Goal: Task Accomplishment & Management: Manage account settings

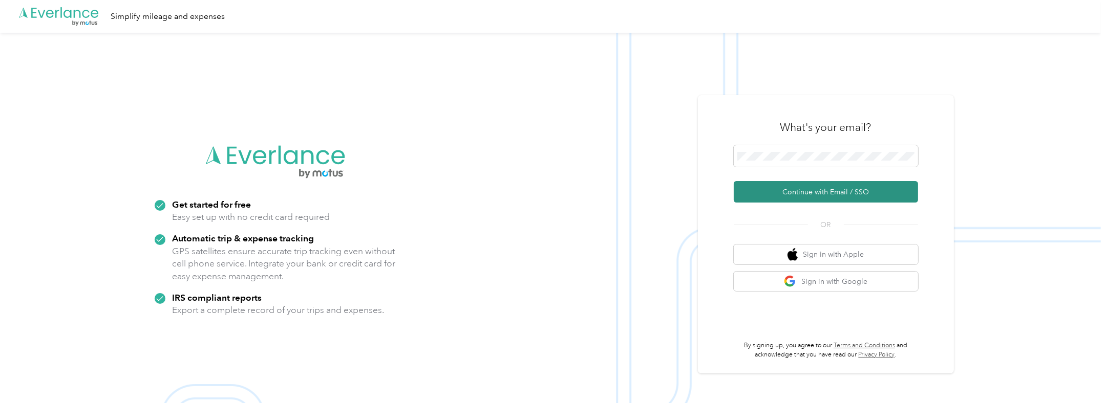
click at [799, 193] on button "Continue with Email / SSO" at bounding box center [826, 192] width 184 height 22
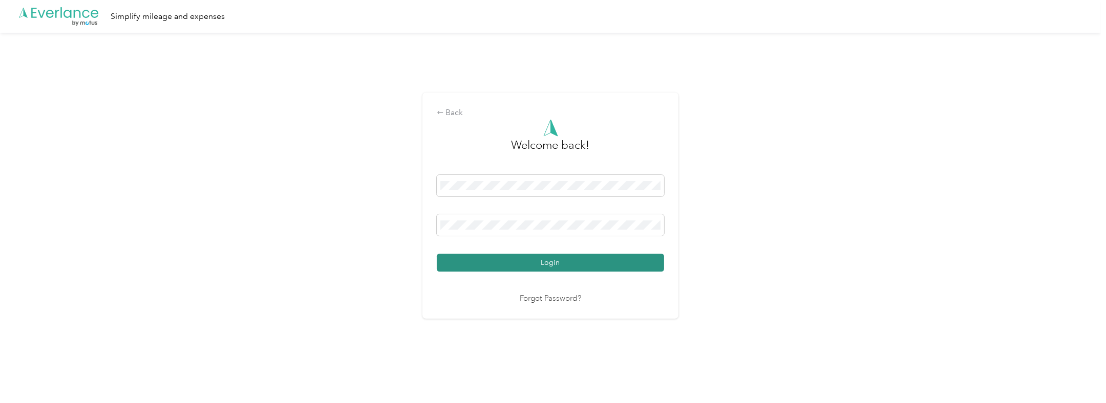
click at [545, 258] on button "Login" at bounding box center [550, 263] width 227 height 18
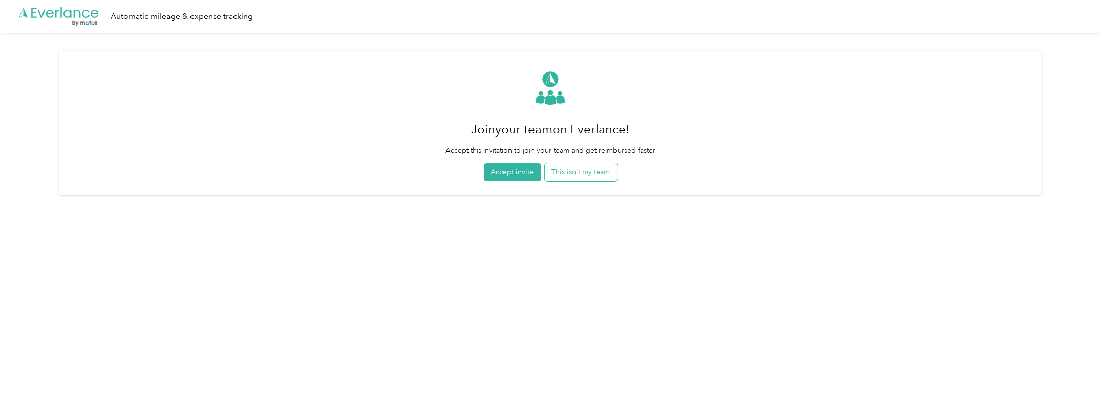
click at [601, 167] on button "This isn't my team" at bounding box center [581, 172] width 73 height 18
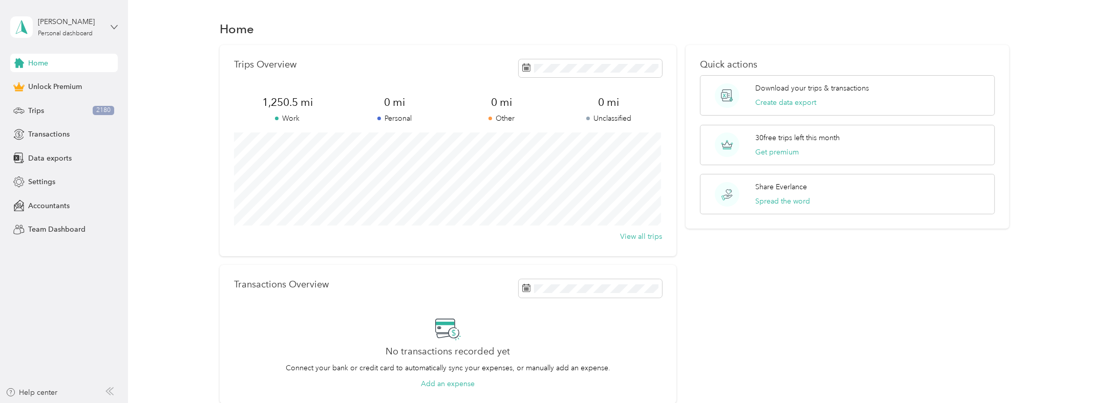
click at [114, 28] on icon at bounding box center [114, 27] width 7 height 7
drag, startPoint x: 41, startPoint y: 282, endPoint x: 44, endPoint y: 274, distance: 8.7
click at [41, 281] on aside "[PERSON_NAME] Personal dashboard Home Unlock Premium Trips 2180 Transactions Da…" at bounding box center [64, 201] width 128 height 403
click at [47, 179] on span "Settings" at bounding box center [41, 182] width 27 height 11
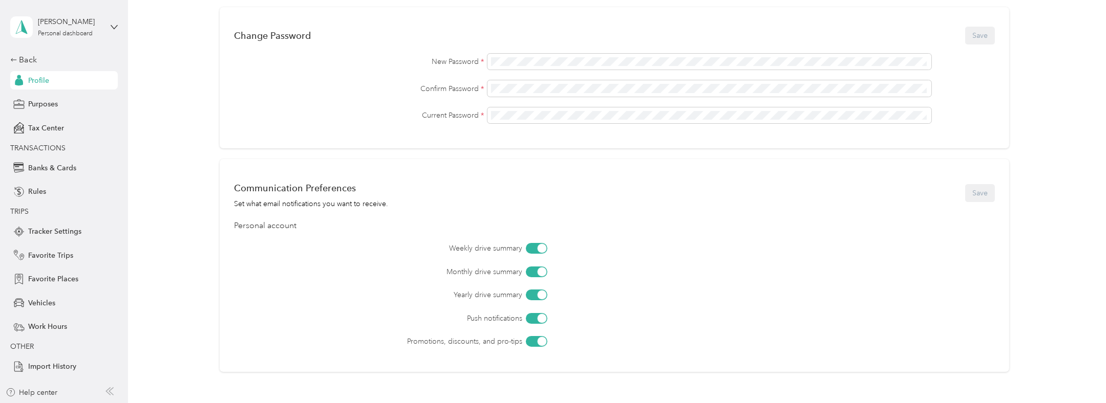
scroll to position [307, 0]
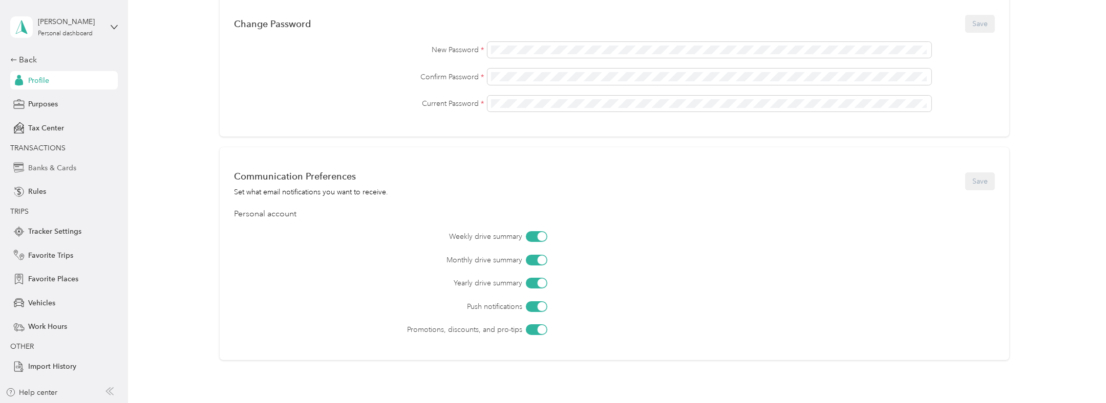
click at [54, 169] on span "Banks & Cards" at bounding box center [52, 168] width 48 height 11
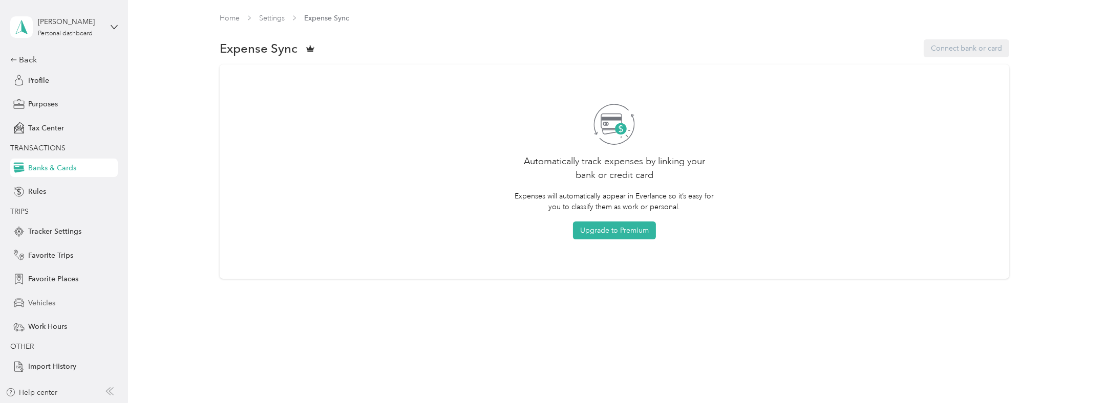
click at [38, 302] on span "Vehicles" at bounding box center [41, 303] width 27 height 11
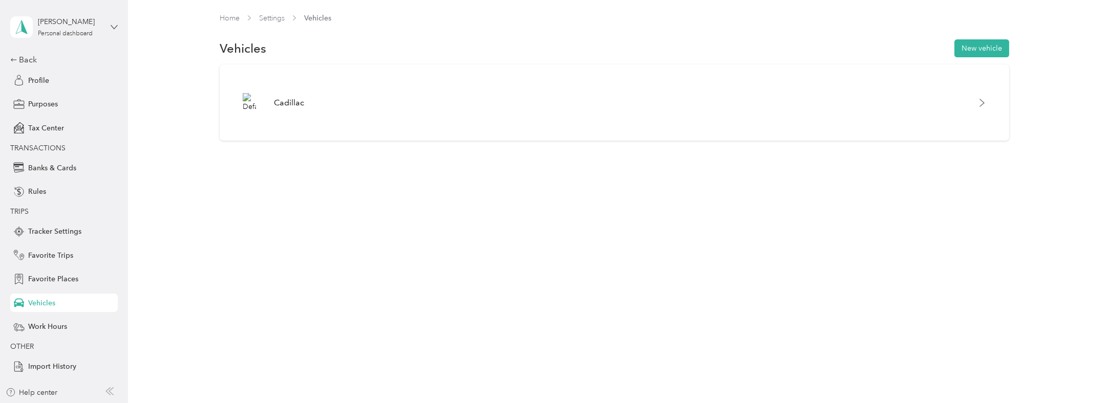
click at [115, 29] on icon at bounding box center [114, 27] width 7 height 7
click at [145, 214] on div "Home Settings Vehicles Vehicles New vehicle Cadillac" at bounding box center [614, 201] width 973 height 403
click at [28, 77] on span "Profile" at bounding box center [38, 80] width 21 height 11
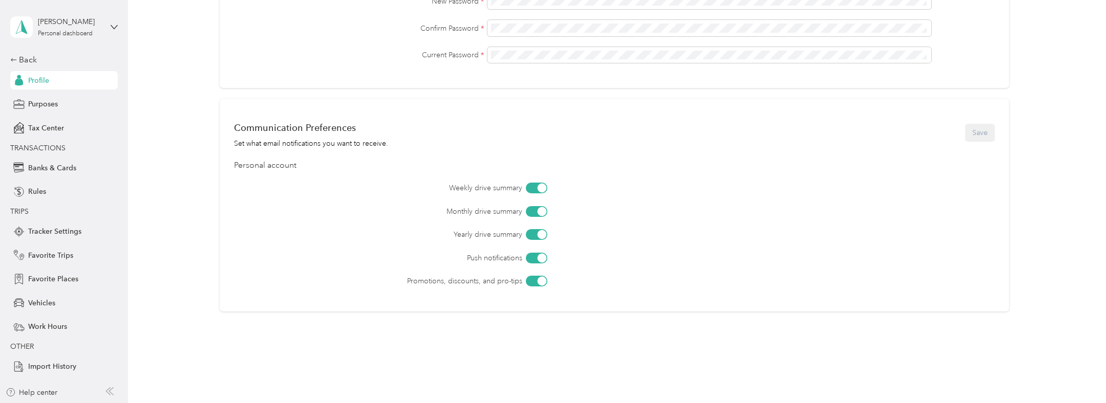
scroll to position [381, 0]
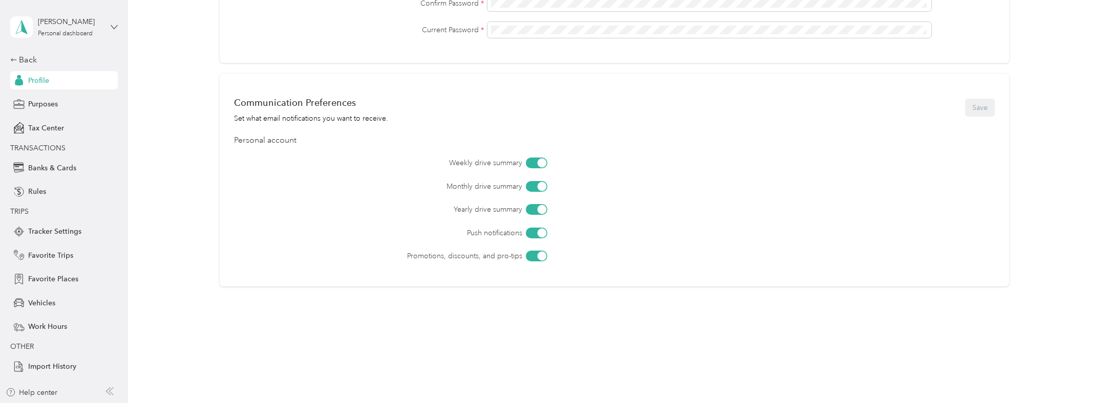
click at [112, 26] on icon at bounding box center [114, 27] width 6 height 4
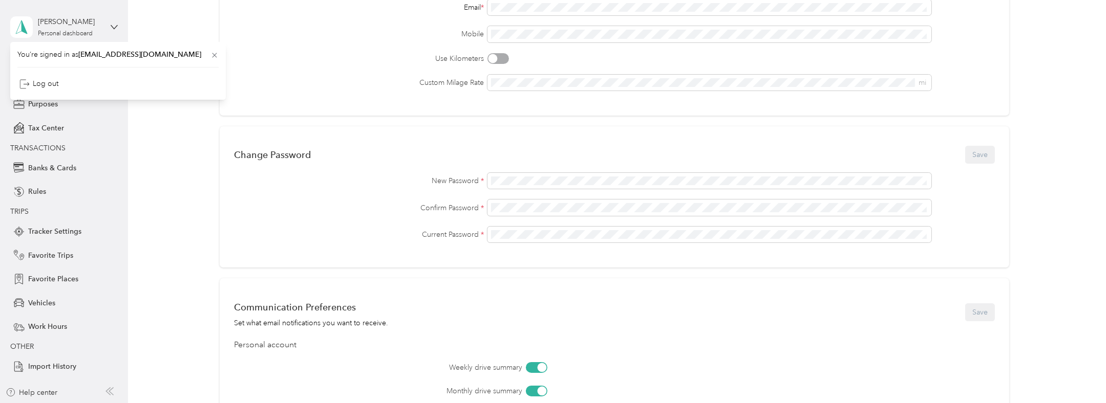
scroll to position [0, 0]
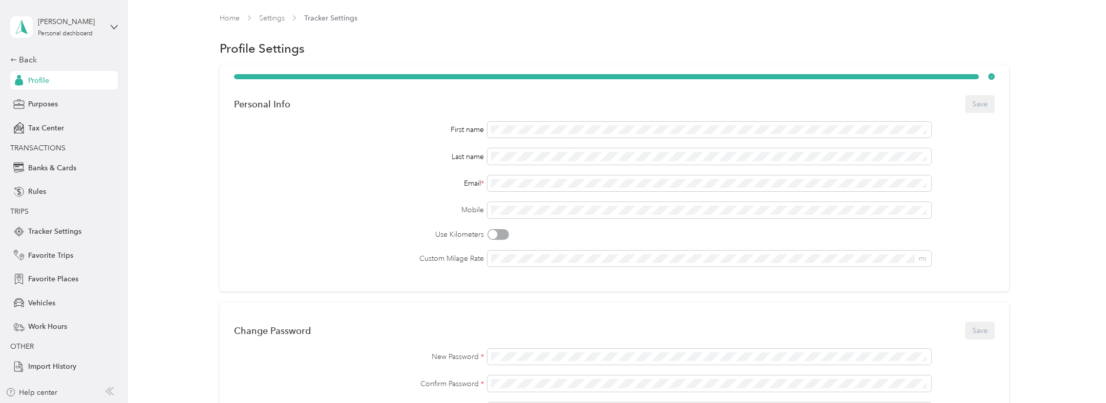
click at [162, 198] on div "Personal Info Save First name Last name Email * Mobile Use Kilometers Custom Mi…" at bounding box center [614, 372] width 948 height 614
click at [220, 14] on link "Home" at bounding box center [230, 18] width 20 height 9
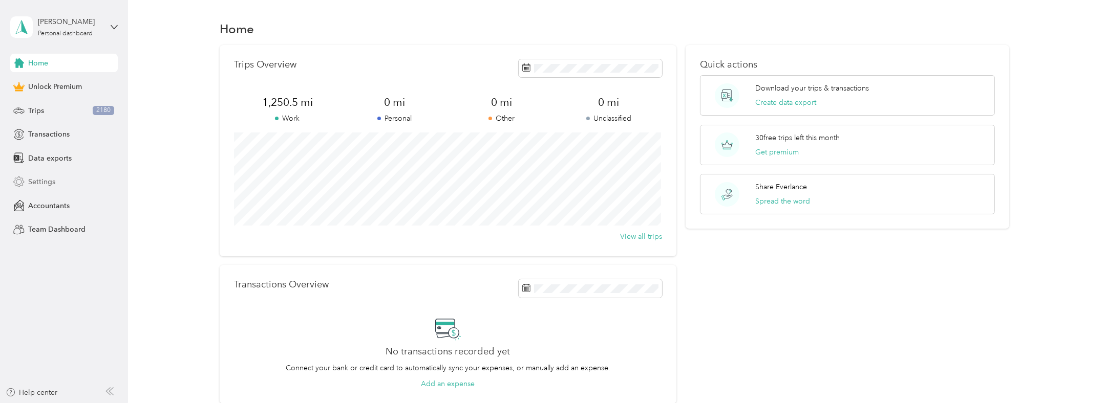
click at [41, 178] on span "Settings" at bounding box center [41, 182] width 27 height 11
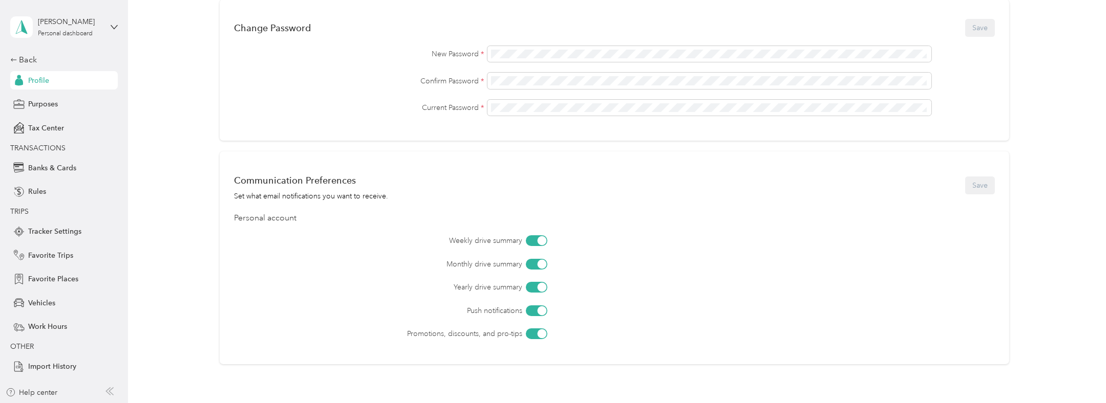
scroll to position [358, 0]
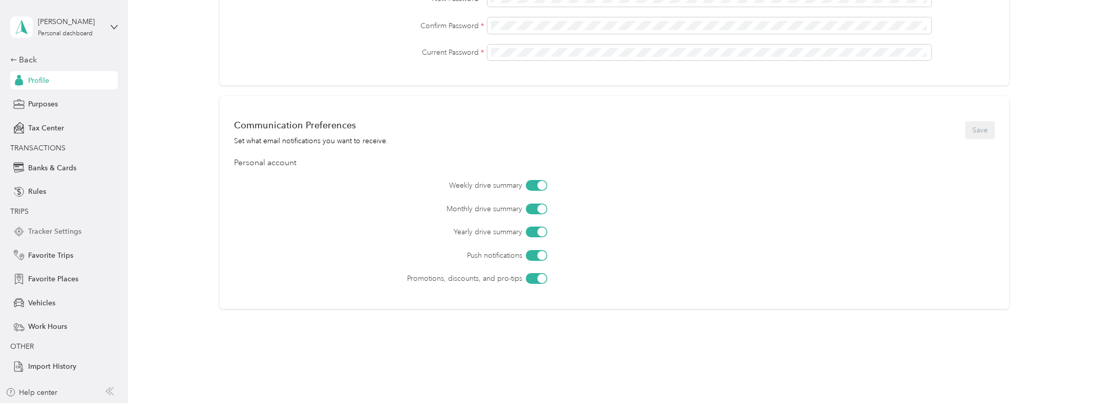
click at [45, 229] on span "Tracker Settings" at bounding box center [54, 231] width 53 height 11
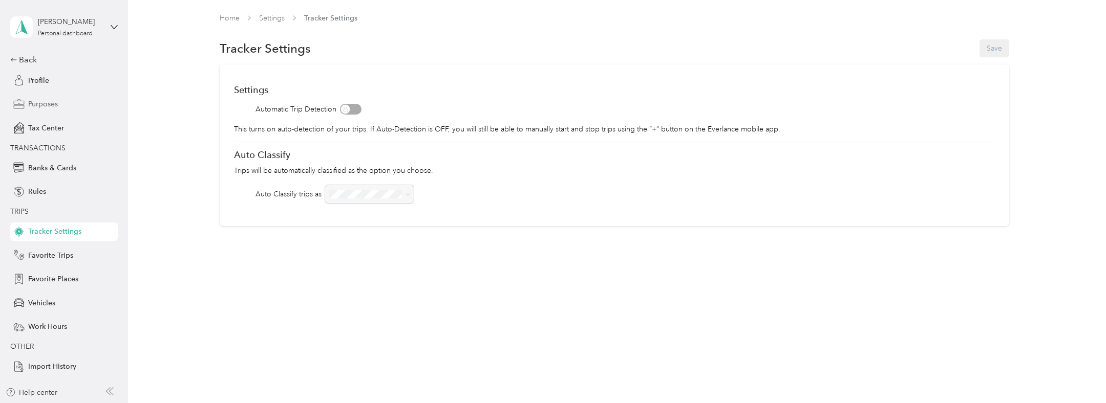
click at [46, 100] on span "Purposes" at bounding box center [43, 104] width 30 height 11
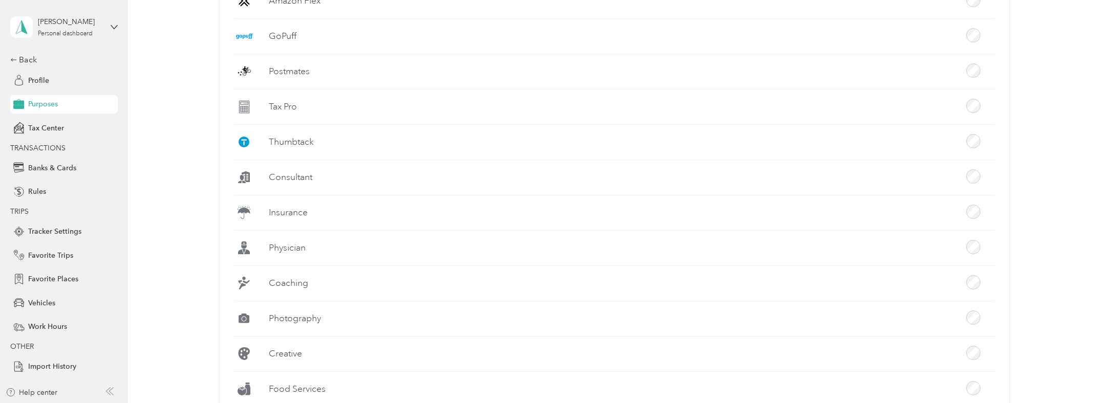
scroll to position [717, 0]
